Goal: Task Accomplishment & Management: Manage account settings

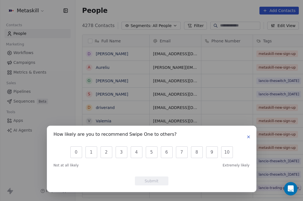
scroll to position [177, 235]
click at [250, 137] on icon "button" at bounding box center [248, 137] width 4 height 4
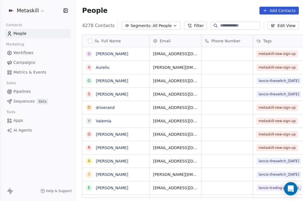
click at [28, 91] on span "Pipelines" at bounding box center [21, 92] width 17 height 6
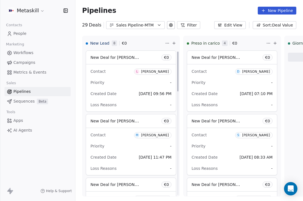
click at [140, 24] on div "Sales Pipeline-MTM" at bounding box center [135, 25] width 39 height 6
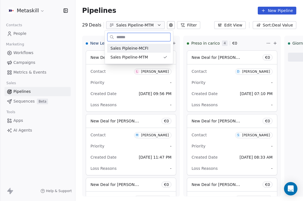
click at [143, 50] on span "Sales Pipleine-MCFI" at bounding box center [130, 48] width 38 height 6
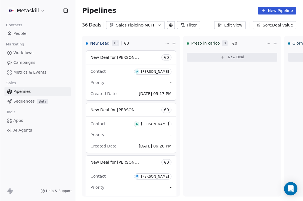
click at [151, 27] on div "Sales Pipleine-MCFI" at bounding box center [135, 25] width 39 height 6
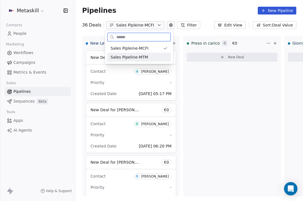
click at [149, 56] on div "Sales Pipeline-MTM" at bounding box center [139, 57] width 57 height 6
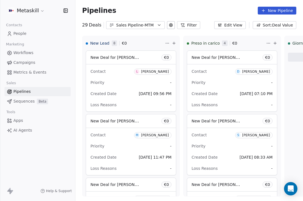
click at [142, 7] on div "Pipelines New Pipeline" at bounding box center [189, 11] width 214 height 8
click at [30, 54] on span "Workflows" at bounding box center [23, 53] width 20 height 6
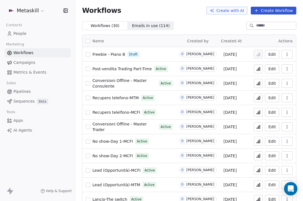
click at [29, 31] on link "People" at bounding box center [37, 33] width 66 height 9
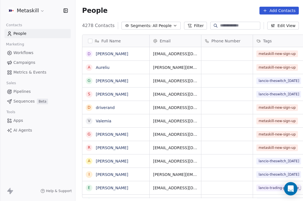
scroll to position [177, 235]
click at [230, 24] on input at bounding box center [239, 26] width 39 height 6
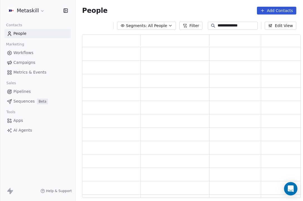
scroll to position [0, 0]
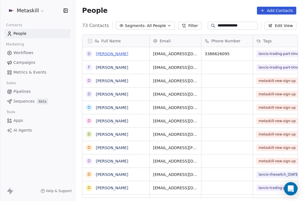
type input "**********"
click at [122, 53] on link "[PERSON_NAME]" at bounding box center [112, 54] width 32 height 4
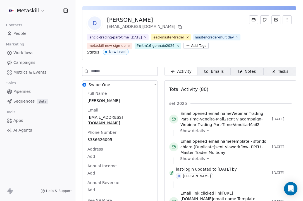
scroll to position [0, 0]
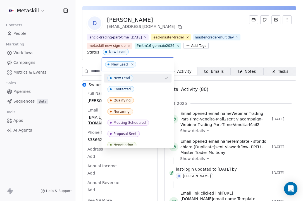
click at [183, 56] on html "Metaskill Contacts People Marketing Workflows Campaigns Metrics & Events Sales …" at bounding box center [151, 100] width 303 height 201
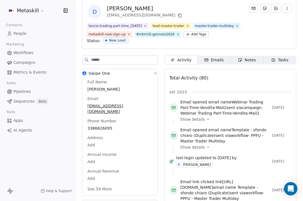
click at [151, 75] on button "Swipe One" at bounding box center [119, 74] width 75 height 10
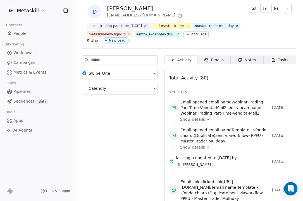
click at [151, 75] on button "Swipe One" at bounding box center [119, 74] width 75 height 10
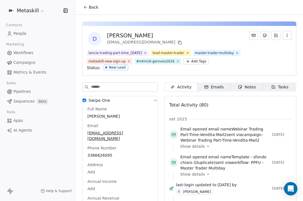
click at [210, 91] on span "Emails Emails" at bounding box center [213, 87] width 33 height 9
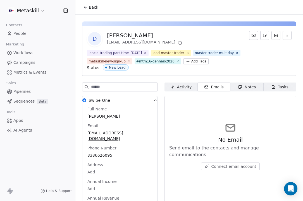
click at [249, 87] on div "Notes" at bounding box center [247, 87] width 18 height 6
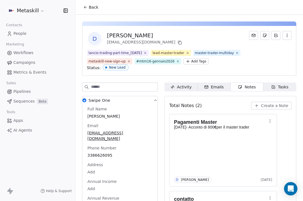
click at [283, 85] on div "Tasks" at bounding box center [279, 87] width 17 height 6
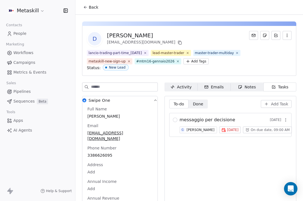
click at [261, 87] on span "Notes Notes" at bounding box center [246, 87] width 33 height 9
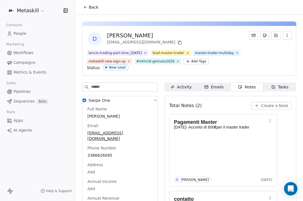
click at [217, 87] on div "Emails" at bounding box center [214, 87] width 20 height 6
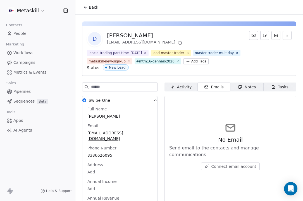
click at [84, 12] on button "Back" at bounding box center [91, 7] width 22 height 10
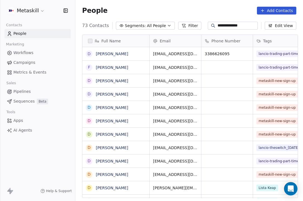
click at [36, 91] on link "Pipelines" at bounding box center [37, 91] width 66 height 9
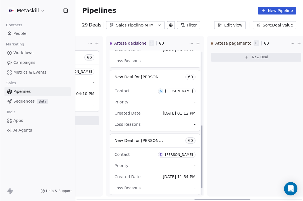
scroll to position [188, 0]
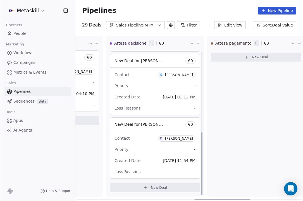
click at [180, 141] on span "D [PERSON_NAME]" at bounding box center [176, 139] width 37 height 6
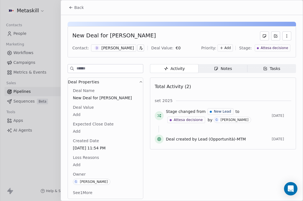
click at [284, 45] on div "Attesa decisione" at bounding box center [272, 47] width 35 height 7
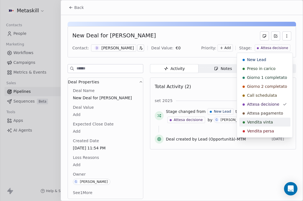
click at [261, 123] on span "Vendita vinta" at bounding box center [260, 122] width 26 height 6
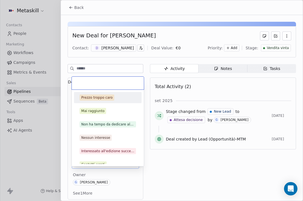
drag, startPoint x: 76, startPoint y: 166, endPoint x: 82, endPoint y: 165, distance: 5.4
click at [76, 166] on body "Metaskill Contacts People Marketing Workflows Campaigns Metrics & Events Sales …" at bounding box center [151, 100] width 303 height 201
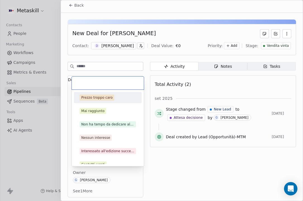
click at [82, 165] on div "Prezzo troppo [PERSON_NAME] raggiunto Non ha tempo da dedicare al master [PERSO…" at bounding box center [108, 128] width 72 height 76
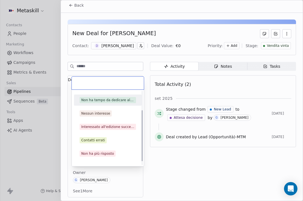
scroll to position [29, 0]
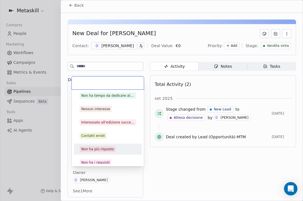
click at [157, 165] on html "Metaskill Contacts People Marketing Workflows Campaigns Metrics & Events Sales …" at bounding box center [151, 100] width 303 height 201
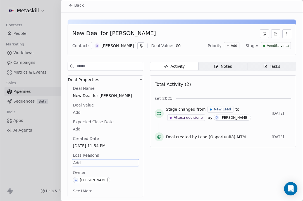
scroll to position [0, 0]
click at [90, 190] on button "See 1 More" at bounding box center [83, 191] width 26 height 10
click at [98, 124] on span "Expected Close Date" at bounding box center [93, 122] width 43 height 6
click at [78, 108] on div "Deal Value Add" at bounding box center [105, 108] width 67 height 13
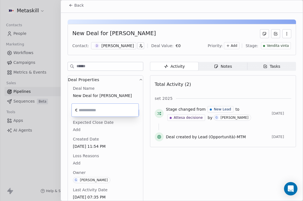
click at [77, 112] on body "Metaskill Contacts People Marketing Workflows Campaigns Metrics & Events Sales …" at bounding box center [151, 100] width 303 height 201
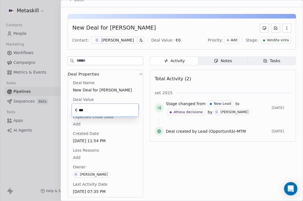
type input "*****"
click at [161, 154] on html "Metaskill Contacts People Marketing Workflows Campaigns Metrics & Events Sales …" at bounding box center [151, 100] width 303 height 201
click at [236, 63] on span "Notes Notes" at bounding box center [222, 60] width 49 height 9
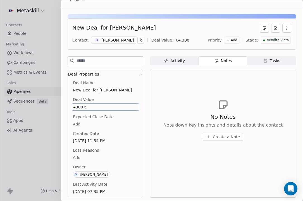
click at [181, 63] on div "Activity" at bounding box center [174, 61] width 21 height 6
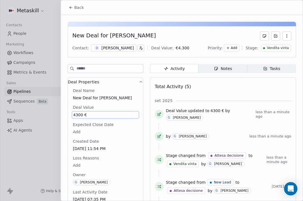
click at [73, 11] on button "Back" at bounding box center [76, 8] width 22 height 10
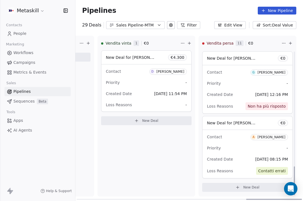
scroll to position [582, 0]
click at [246, 78] on div "Contact G [PERSON_NAME] Priority - Created Date [DATE] 12:16 PM Loss Reasons No…" at bounding box center [247, 89] width 90 height 48
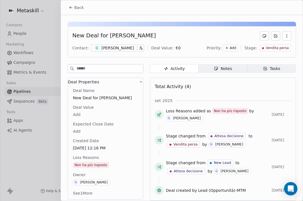
click at [275, 47] on span "Vendita persa" at bounding box center [277, 48] width 23 height 5
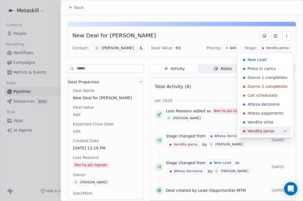
scroll to position [0, 0]
click at [263, 120] on span "Vendita vinta" at bounding box center [260, 122] width 26 height 6
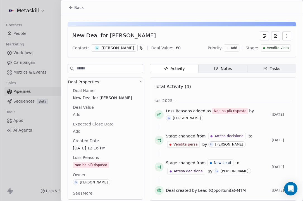
scroll to position [517, 0]
click at [92, 166] on div "Deal Name New Deal for [PERSON_NAME] Deal Value Add Expected Close Date Add Cre…" at bounding box center [105, 142] width 67 height 109
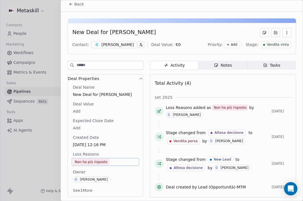
click at [108, 164] on span "Non ha più risposto" at bounding box center [91, 162] width 36 height 6
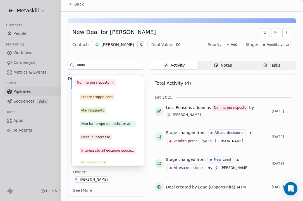
scroll to position [20, 0]
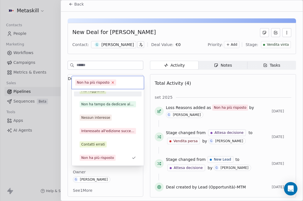
click at [112, 82] on icon at bounding box center [113, 83] width 4 height 4
click at [191, 88] on html "Metaskill Contacts People Marketing Workflows Campaigns Metrics & Events Sales …" at bounding box center [151, 100] width 303 height 201
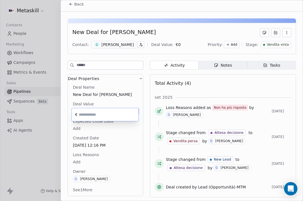
click at [74, 114] on body "Metaskill Contacts People Marketing Workflows Campaigns Metrics & Events Sales …" at bounding box center [151, 100] width 303 height 201
type input "*****"
click at [147, 135] on html "Metaskill Contacts People Marketing Workflows Campaigns Metrics & Events Sales …" at bounding box center [151, 100] width 303 height 201
click at [71, 4] on icon at bounding box center [71, 4] width 3 height 0
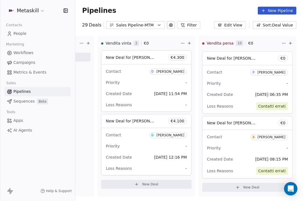
click at [125, 23] on div "Sales Pipeline-MTM" at bounding box center [135, 25] width 39 height 6
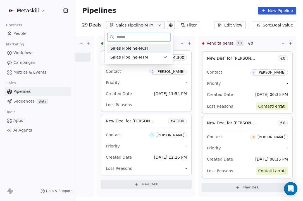
click at [141, 50] on span "Sales Pipleine-MCFI" at bounding box center [130, 48] width 38 height 6
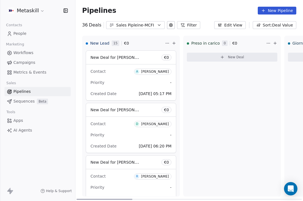
scroll to position [0, 0]
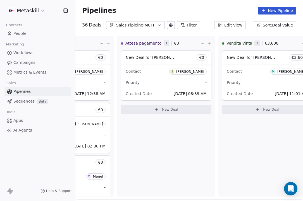
click at [155, 81] on div "Priority -" at bounding box center [166, 82] width 81 height 9
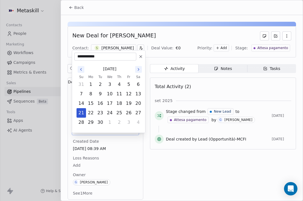
click at [79, 130] on body "Metaskill Contacts People Marketing Workflows Campaigns Metrics & Events Sales …" at bounding box center [151, 100] width 303 height 201
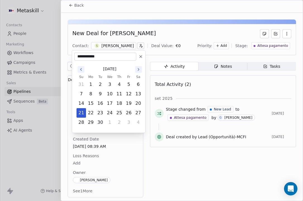
click at [154, 168] on html "Metaskill Contacts People Marketing Workflows Campaigns Metrics & Events Sales …" at bounding box center [151, 100] width 303 height 201
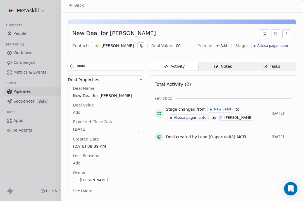
click at [87, 109] on div "Deal Value Add" at bounding box center [105, 108] width 67 height 13
click at [79, 109] on div "Deal Value Add" at bounding box center [105, 108] width 67 height 13
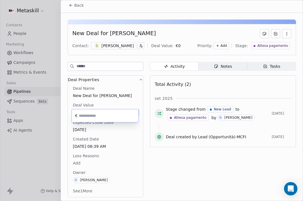
drag, startPoint x: 78, startPoint y: 112, endPoint x: 82, endPoint y: 117, distance: 6.3
click at [78, 112] on body "Metaskill Contacts People Marketing Workflows Campaigns Metrics & Events Sales …" at bounding box center [151, 100] width 303 height 201
type input "*****"
click at [161, 165] on html "Metaskill Contacts People Marketing Workflows Campaigns Metrics & Events Sales …" at bounding box center [151, 100] width 303 height 201
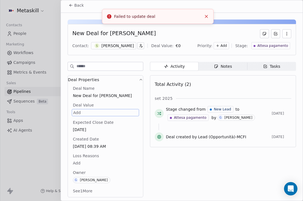
click at [274, 42] on div "Priority: Add Stage: Attesa pagamento" at bounding box center [244, 46] width 94 height 8
click at [274, 45] on span "Attesa pagamento" at bounding box center [272, 46] width 31 height 5
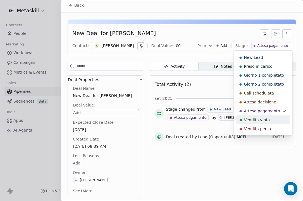
click at [256, 123] on div "Vendita vinta" at bounding box center [263, 120] width 54 height 9
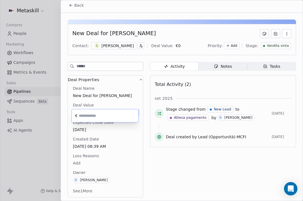
drag, startPoint x: 80, startPoint y: 116, endPoint x: 109, endPoint y: 147, distance: 43.1
click at [80, 116] on body "Metaskill Contacts People Marketing Workflows Campaigns Metrics & Events Sales …" at bounding box center [151, 100] width 303 height 201
type input "*****"
click at [148, 168] on html "Metaskill Contacts People Marketing Workflows Campaigns Metrics & Events Sales …" at bounding box center [151, 100] width 303 height 201
click at [80, 5] on span "Back" at bounding box center [78, 6] width 9 height 6
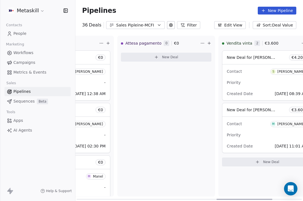
click at [151, 100] on div "Attesa pagamento 0 € 0 New Deal" at bounding box center [166, 116] width 98 height 161
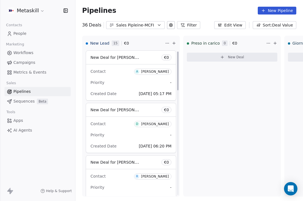
click at [148, 28] on div "Sales Pipleine-MCFI" at bounding box center [135, 25] width 39 height 6
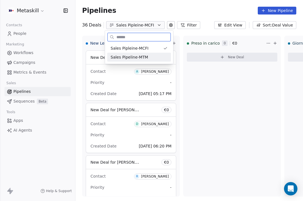
click at [149, 56] on div "Sales Pipeline-MTM" at bounding box center [139, 57] width 57 height 6
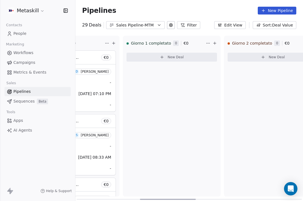
scroll to position [0, 341]
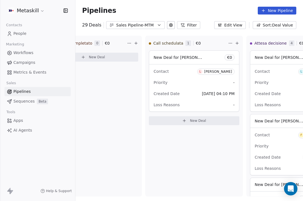
click at [155, 27] on button "Sales Pipeline-MTM" at bounding box center [135, 25] width 59 height 8
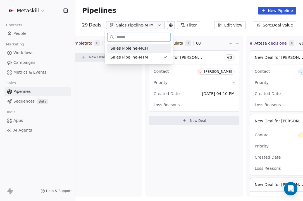
click at [145, 49] on span "Sales Pipleine-MCFI" at bounding box center [130, 48] width 38 height 6
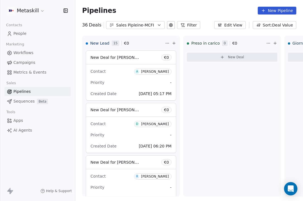
click at [143, 23] on div "Sales Pipleine-MCFI" at bounding box center [135, 25] width 39 height 6
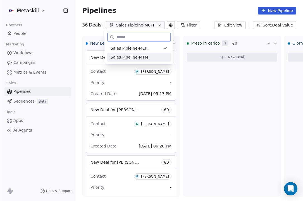
click at [143, 60] on span "Sales Pipeline-MTM" at bounding box center [129, 57] width 37 height 6
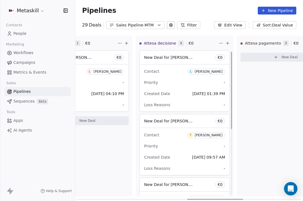
scroll to position [-1, 0]
click at [241, 107] on div "Attesa pagamento 0 € 0 New Deal" at bounding box center [286, 116] width 98 height 161
